Goal: Transaction & Acquisition: Purchase product/service

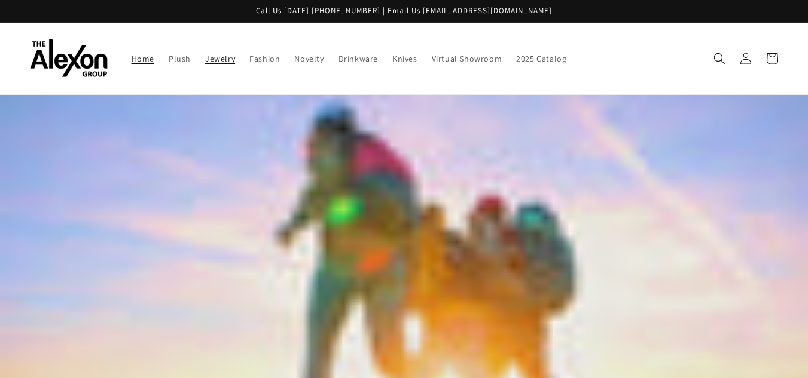
click at [225, 63] on span "Jewelry" at bounding box center [220, 58] width 30 height 11
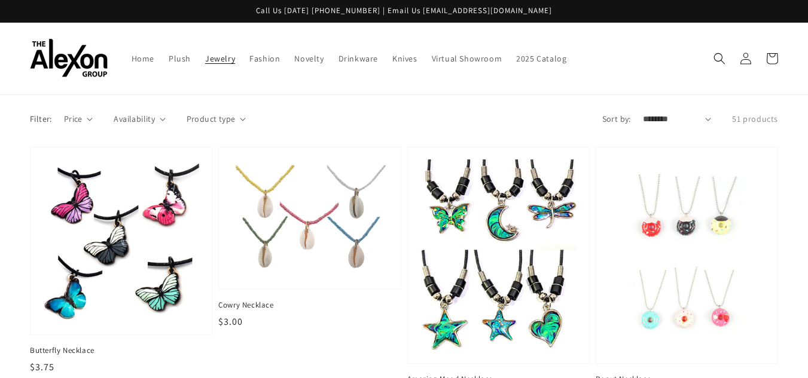
click at [151, 173] on img at bounding box center [120, 241] width 157 height 163
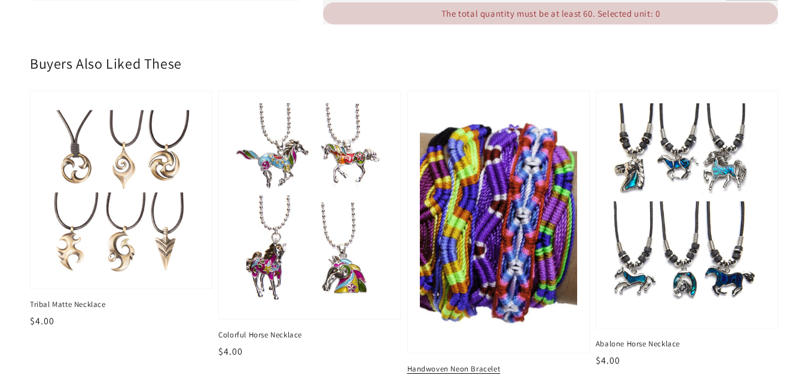
scroll to position [478, 0]
